Goal: Information Seeking & Learning: Learn about a topic

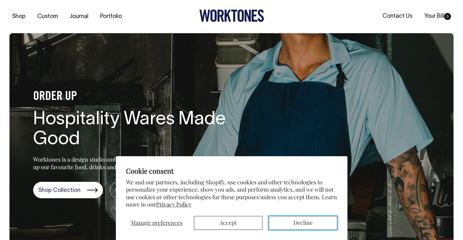
click at [300, 229] on button "Decline" at bounding box center [303, 223] width 69 height 14
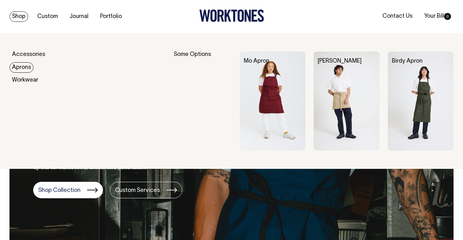
click at [328, 87] on img at bounding box center [347, 101] width 66 height 99
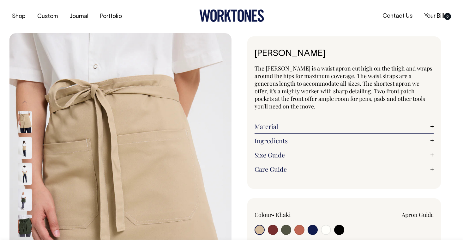
click at [23, 123] on img at bounding box center [25, 122] width 14 height 22
click at [21, 148] on img at bounding box center [25, 148] width 14 height 22
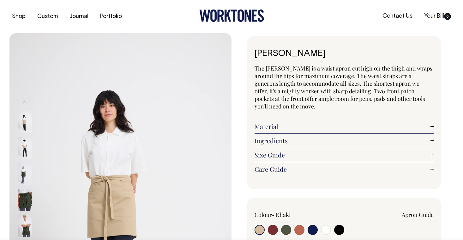
click at [26, 150] on img at bounding box center [25, 148] width 14 height 22
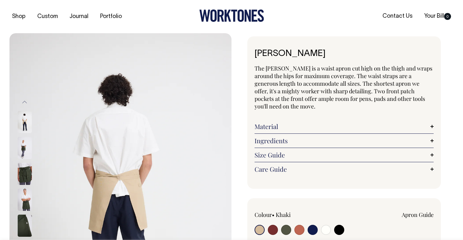
click at [25, 170] on img at bounding box center [25, 174] width 14 height 22
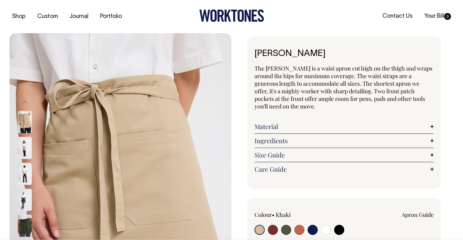
click at [21, 116] on img at bounding box center [25, 122] width 14 height 22
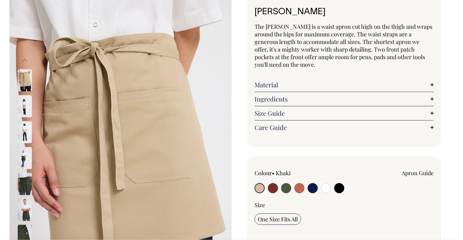
scroll to position [42, 0]
click at [277, 81] on link "Material" at bounding box center [344, 85] width 179 height 8
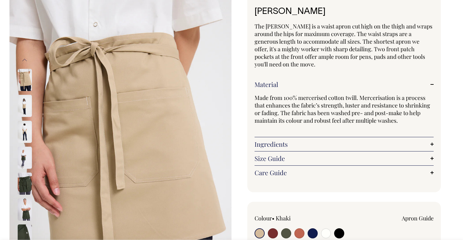
click at [277, 81] on link "Material" at bounding box center [344, 85] width 179 height 8
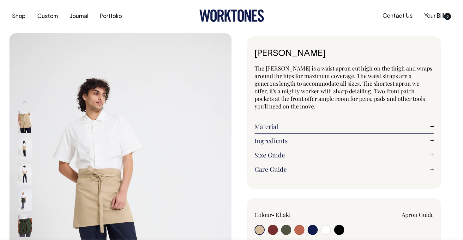
scroll to position [0, 0]
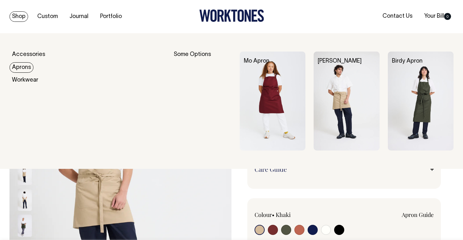
click at [27, 69] on link "Aprons" at bounding box center [21, 67] width 24 height 10
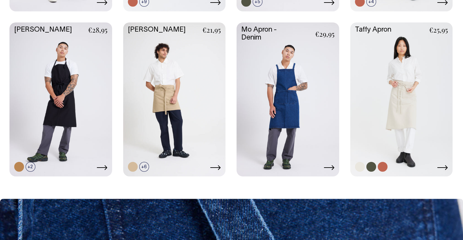
scroll to position [337, 0]
click at [401, 126] on link at bounding box center [402, 98] width 103 height 153
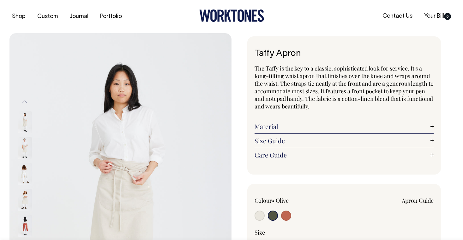
click at [26, 123] on img at bounding box center [25, 122] width 14 height 22
click at [26, 144] on img at bounding box center [25, 148] width 14 height 22
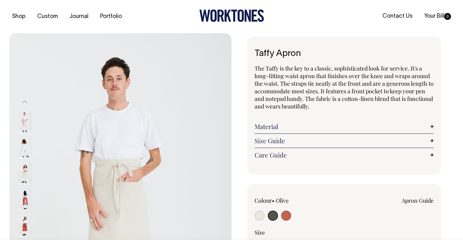
click at [27, 187] on div at bounding box center [33, 174] width 32 height 26
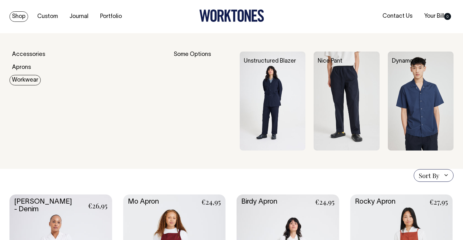
click at [21, 77] on link "Workwear" at bounding box center [24, 80] width 31 height 10
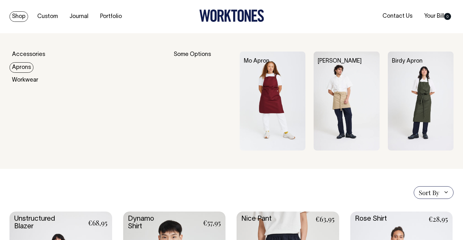
click at [26, 66] on link "Aprons" at bounding box center [21, 67] width 24 height 10
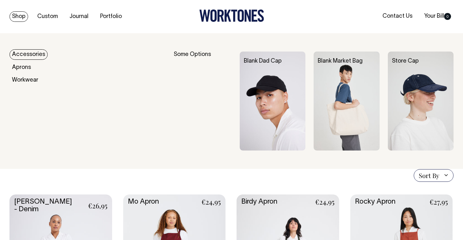
click at [28, 53] on link "Accessories" at bounding box center [28, 54] width 38 height 10
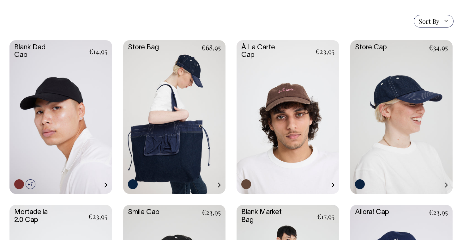
scroll to position [155, 0]
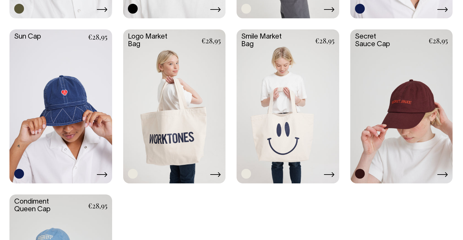
click at [196, 101] on link at bounding box center [174, 105] width 103 height 153
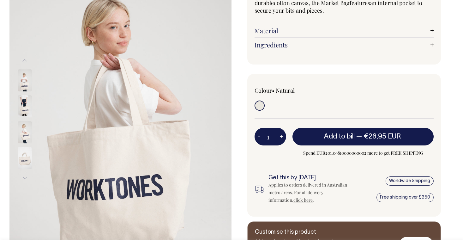
scroll to position [81, 0]
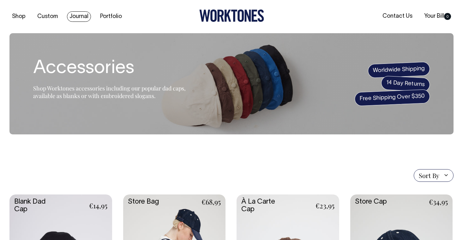
click at [77, 17] on link "Journal" at bounding box center [79, 16] width 24 height 10
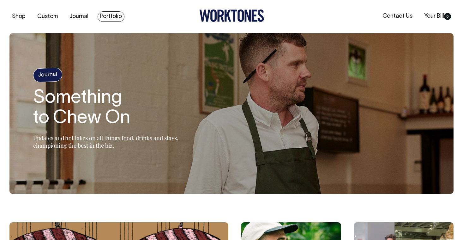
click at [113, 19] on link "Portfolio" at bounding box center [111, 16] width 27 height 10
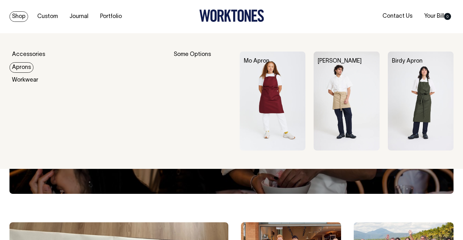
click at [27, 66] on link "Aprons" at bounding box center [21, 67] width 24 height 10
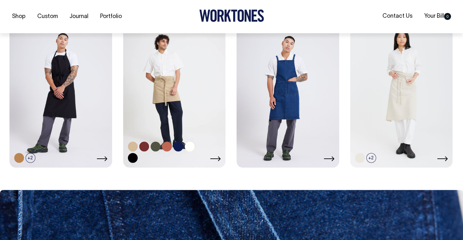
scroll to position [351, 0]
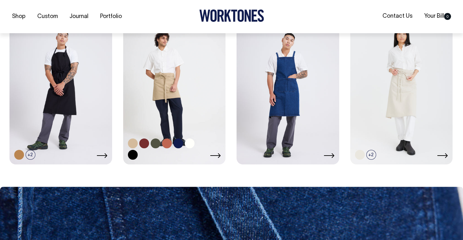
click at [189, 131] on link at bounding box center [174, 86] width 103 height 153
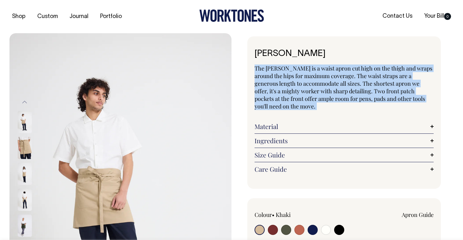
drag, startPoint x: 254, startPoint y: 69, endPoint x: 447, endPoint y: 108, distance: 197.3
copy div "The [PERSON_NAME] is a waist apron cut high on the thigh and wraps around the h…"
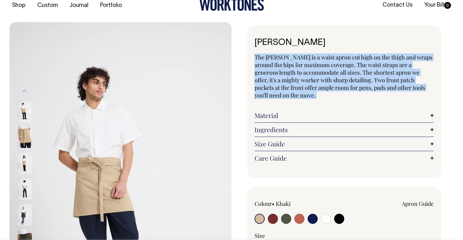
scroll to position [11, 0]
click at [318, 111] on link "Material" at bounding box center [344, 115] width 179 height 8
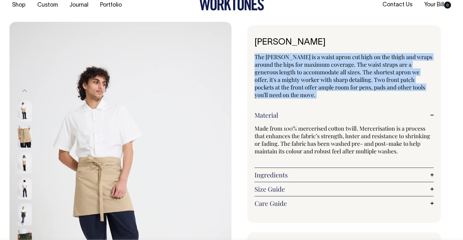
click at [276, 168] on div "Ingredients Two front patch pockets. All stress points reinforced with bar tack…" at bounding box center [344, 175] width 179 height 14
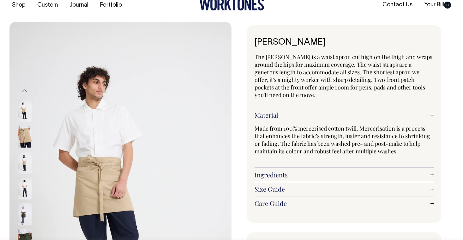
click at [269, 171] on link "Ingredients" at bounding box center [344, 175] width 179 height 8
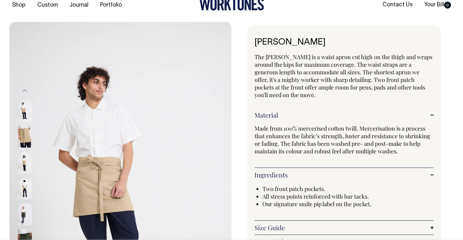
click at [27, 144] on img at bounding box center [25, 137] width 14 height 22
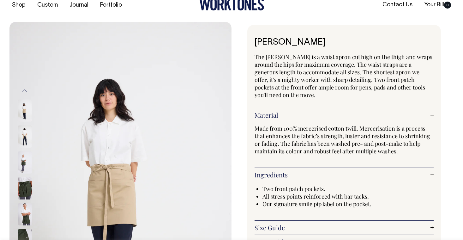
click at [22, 112] on img at bounding box center [25, 111] width 14 height 22
click at [29, 120] on img at bounding box center [25, 111] width 14 height 22
click at [24, 114] on img at bounding box center [25, 111] width 14 height 22
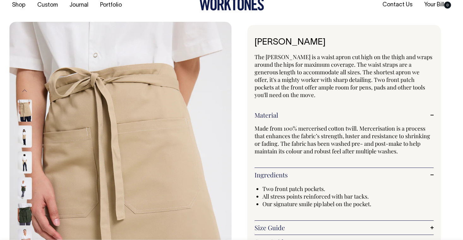
click at [21, 134] on img at bounding box center [25, 137] width 14 height 22
click at [25, 134] on img at bounding box center [25, 137] width 14 height 22
click at [28, 184] on img at bounding box center [25, 188] width 14 height 22
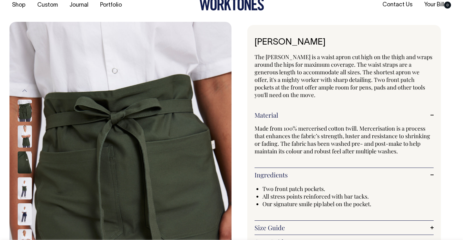
click at [23, 217] on img at bounding box center [25, 214] width 14 height 22
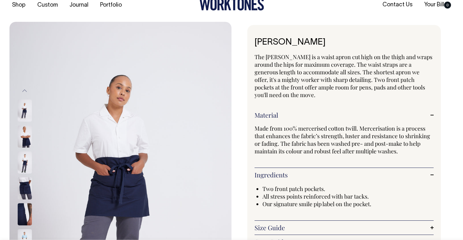
click at [23, 208] on img at bounding box center [25, 214] width 14 height 22
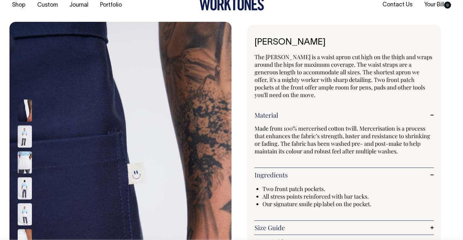
click at [26, 225] on img at bounding box center [25, 214] width 14 height 22
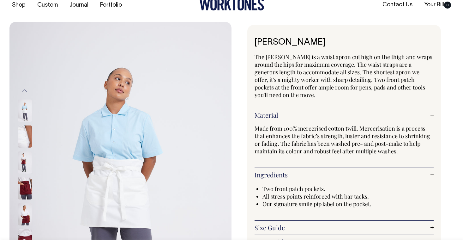
click at [27, 157] on img at bounding box center [25, 162] width 14 height 22
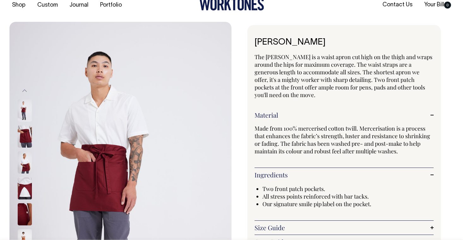
click at [22, 185] on img at bounding box center [25, 188] width 14 height 22
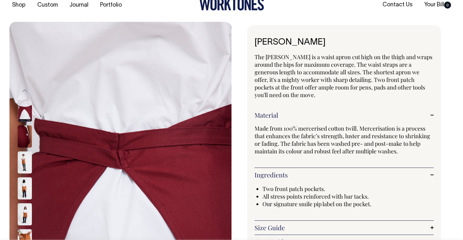
click at [22, 209] on img at bounding box center [25, 214] width 14 height 22
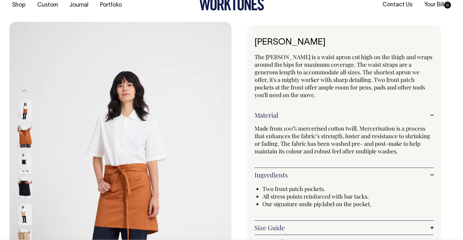
click at [23, 221] on img at bounding box center [25, 214] width 14 height 22
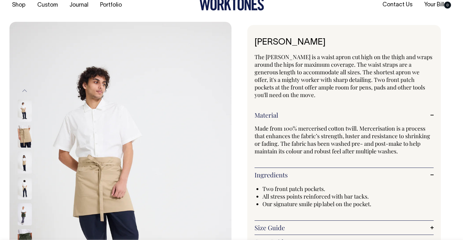
click at [22, 119] on img at bounding box center [25, 111] width 14 height 22
